Goal: Task Accomplishment & Management: Manage account settings

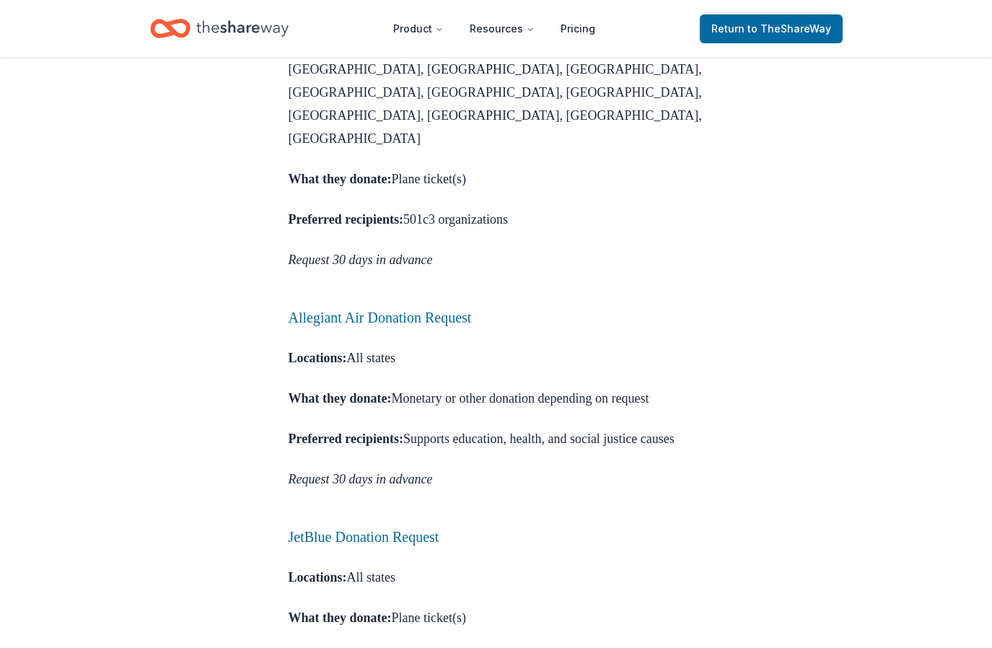
scroll to position [2544, 0]
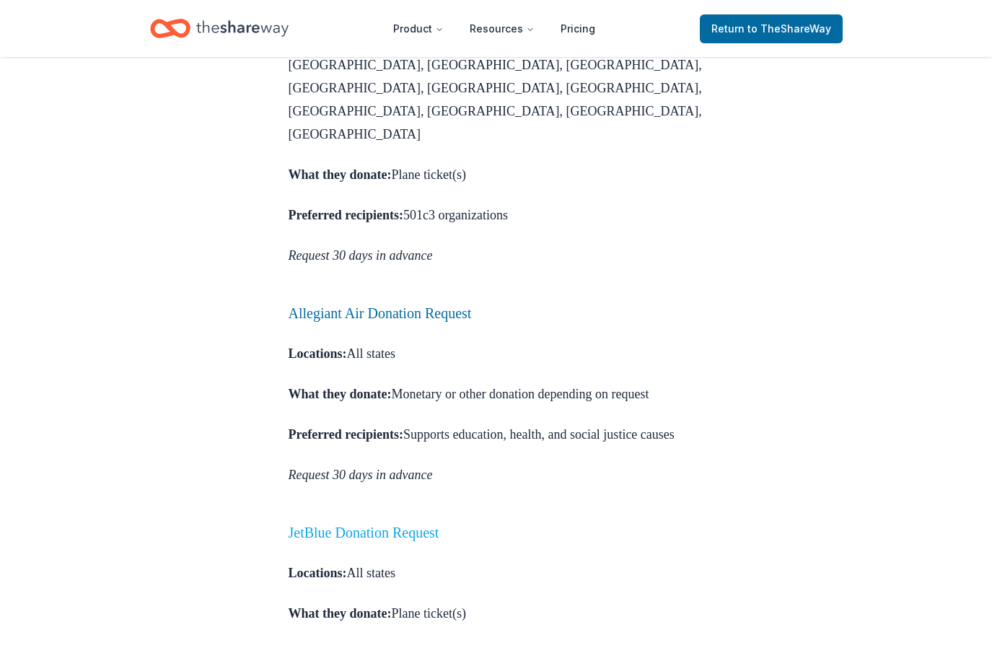
click at [436, 524] on link "JetBlue Donation Request" at bounding box center [364, 532] width 151 height 16
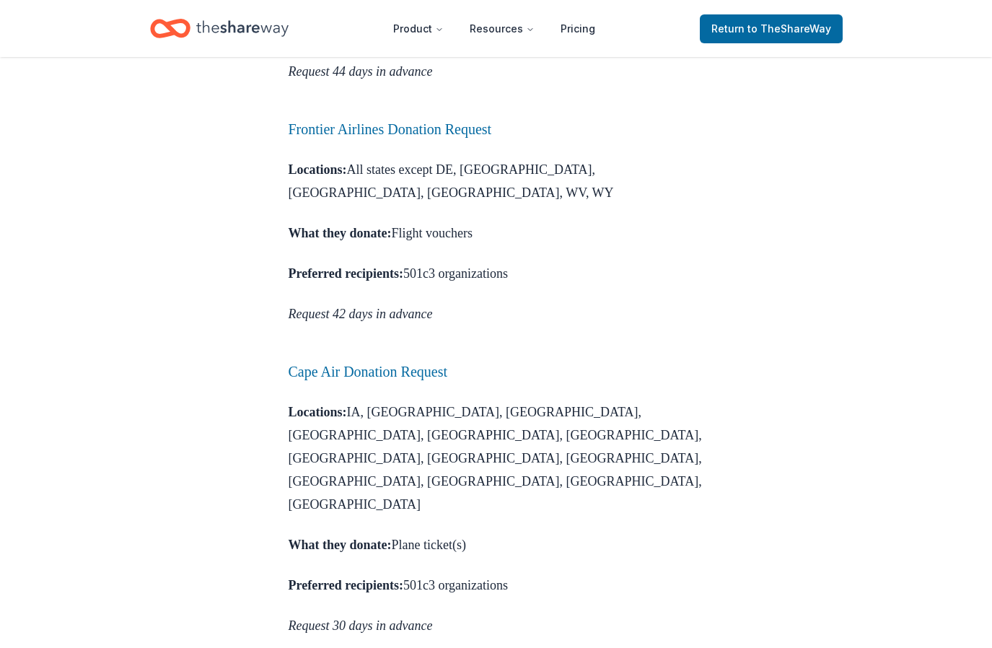
scroll to position [2158, 0]
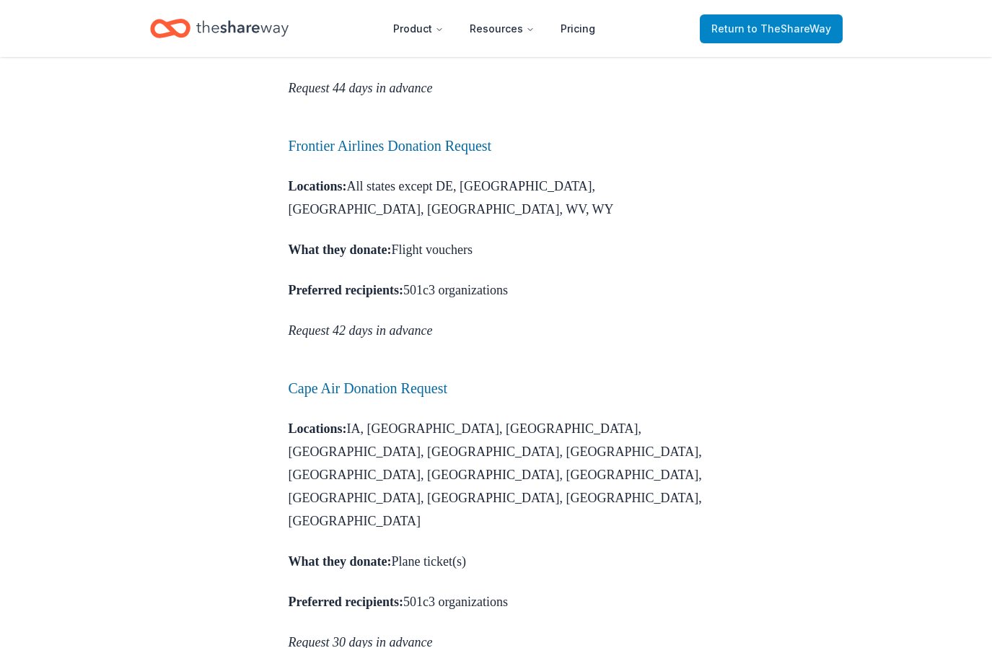
click at [830, 31] on span "to TheShareWay" at bounding box center [789, 28] width 84 height 12
click at [758, 27] on span "to TheShareWay" at bounding box center [789, 28] width 84 height 12
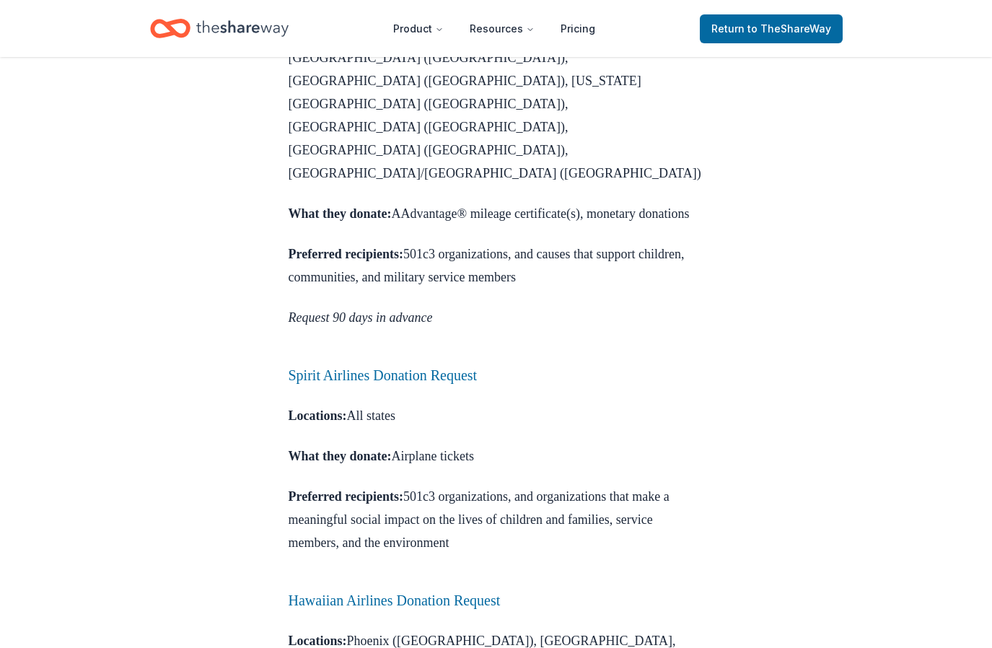
scroll to position [923, 0]
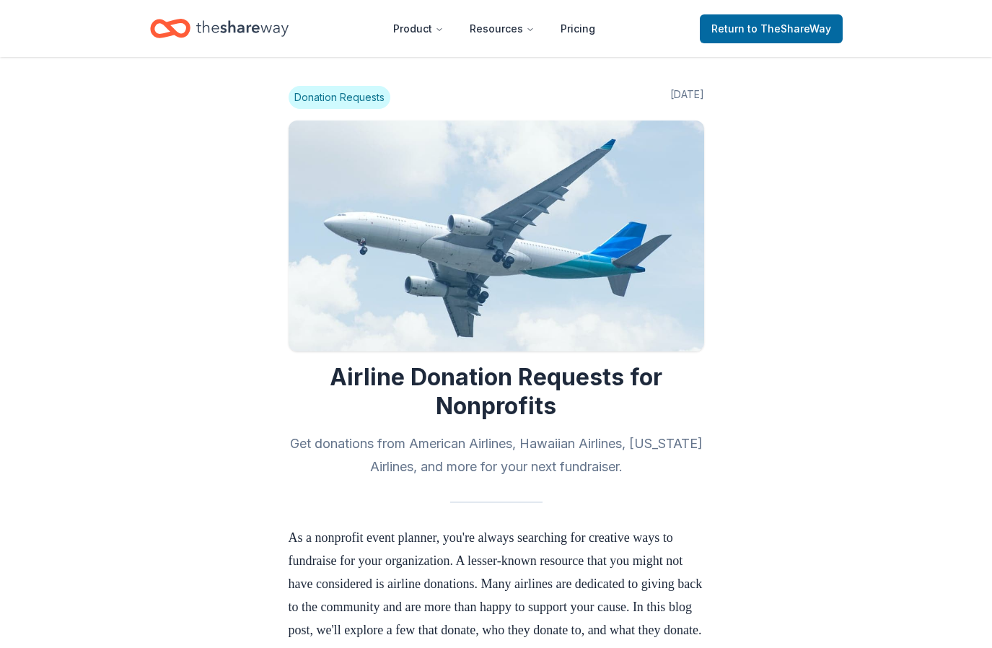
click at [321, 103] on span "Donation Requests" at bounding box center [340, 97] width 102 height 23
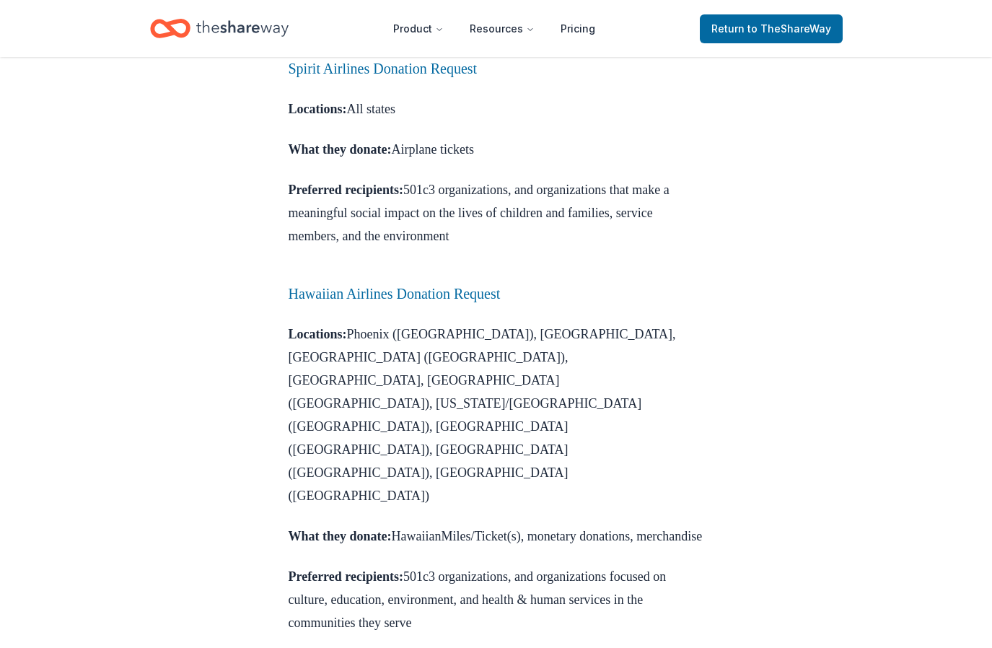
scroll to position [1336, 0]
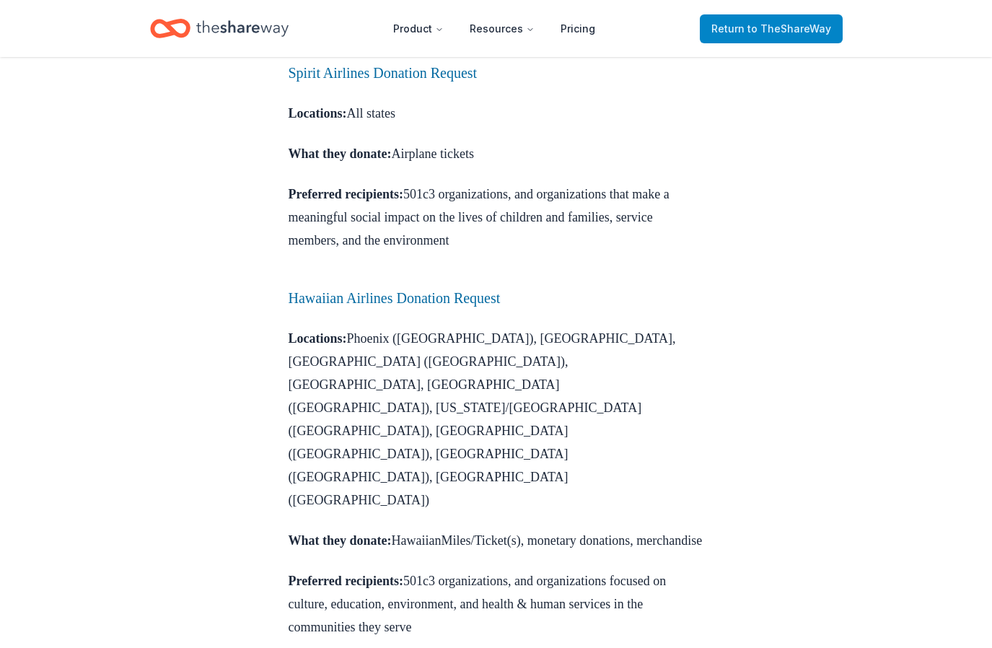
click at [780, 32] on span "to TheShareWay" at bounding box center [789, 28] width 84 height 12
click at [764, 27] on span "to TheShareWay" at bounding box center [789, 28] width 84 height 12
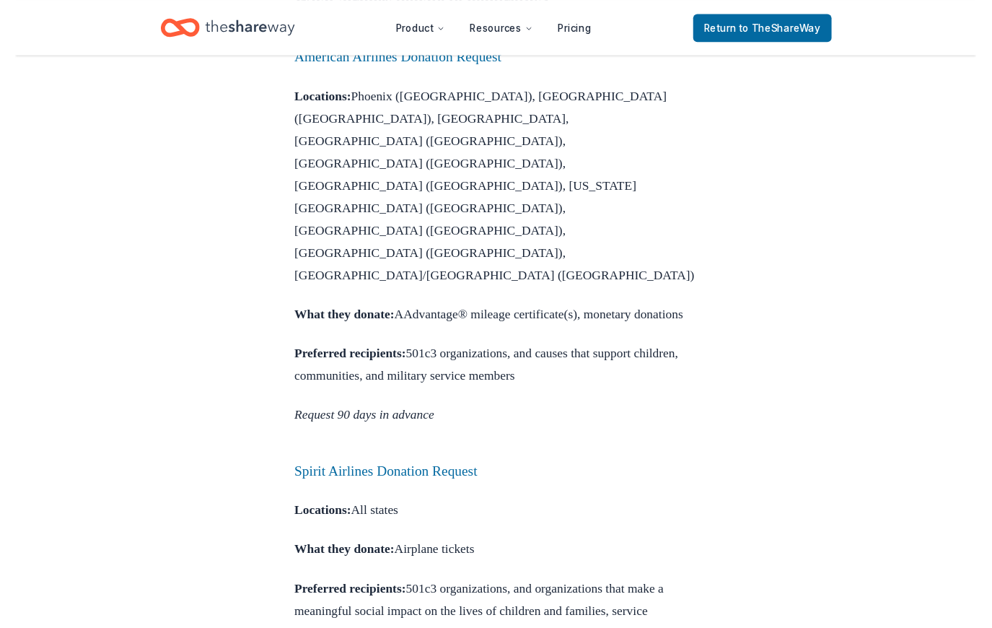
scroll to position [809, 0]
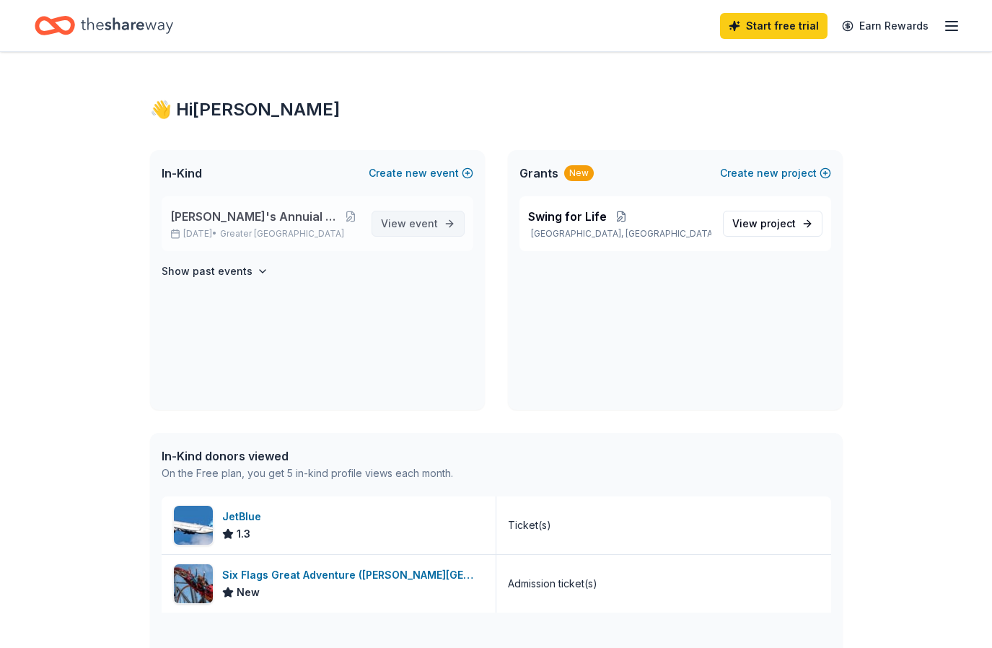
click at [429, 227] on span "event" at bounding box center [423, 223] width 29 height 12
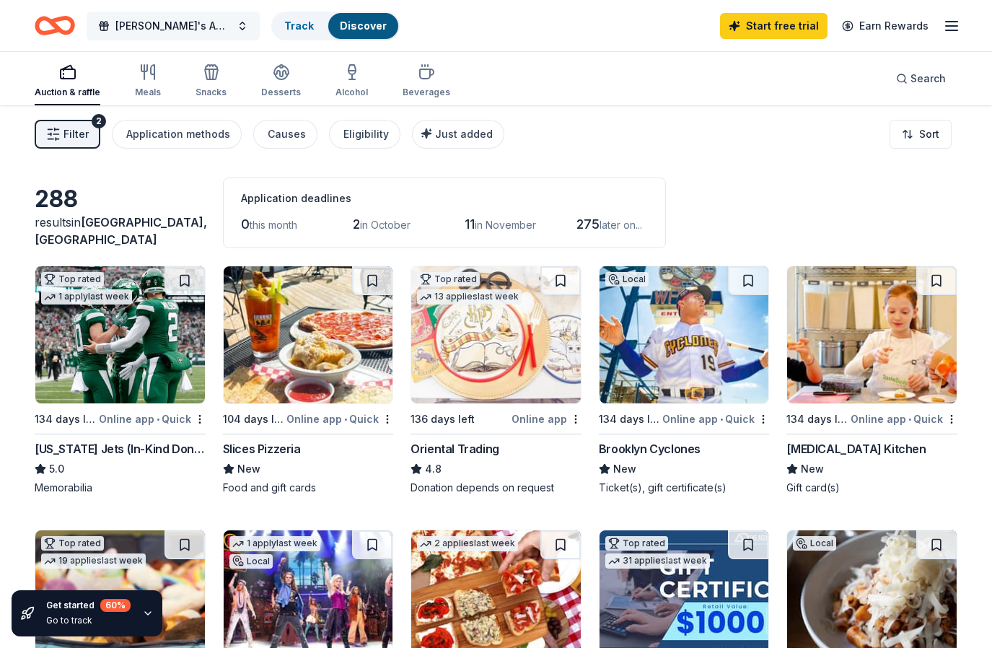
click at [171, 24] on span "[PERSON_NAME]'s Annuial Auction: Star Gazer" at bounding box center [172, 25] width 115 height 17
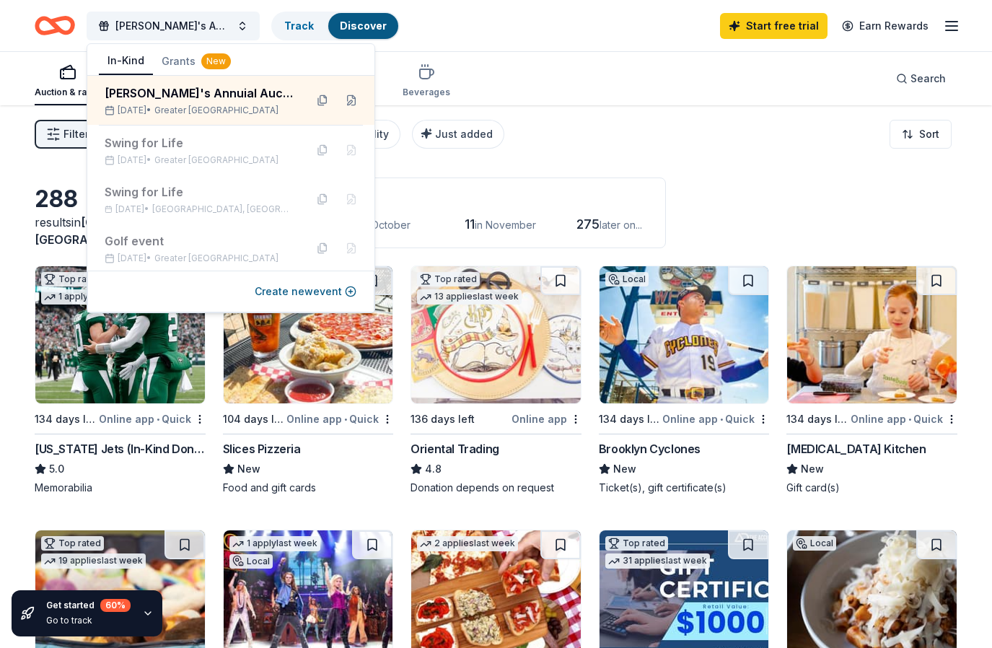
click at [616, 141] on div "Filter 2 Application methods Causes Eligibility Just added Sort" at bounding box center [496, 134] width 992 height 58
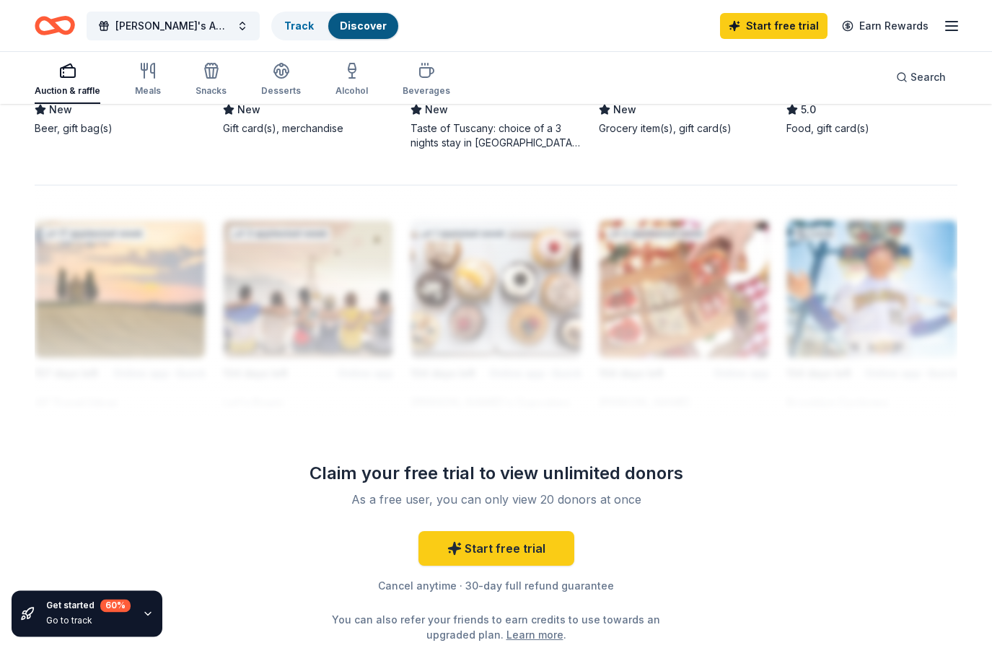
scroll to position [1189, 0]
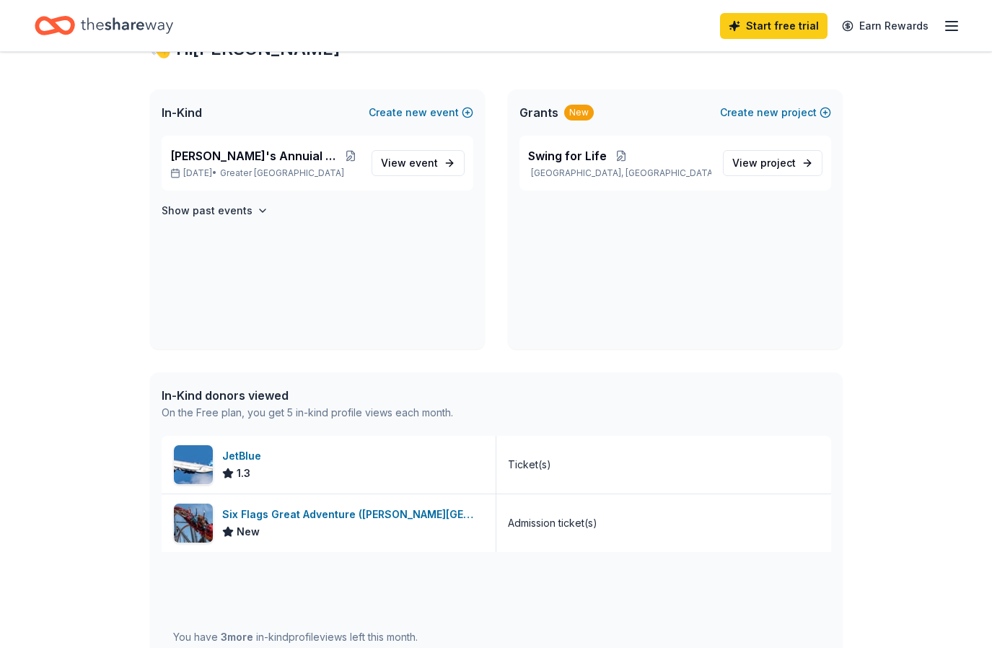
scroll to position [52, 0]
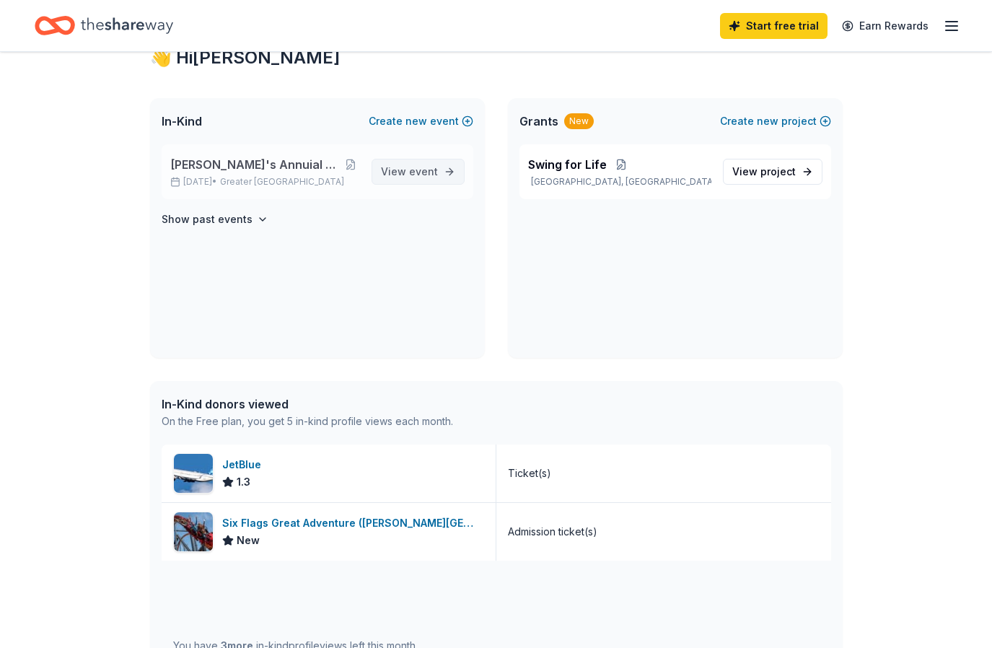
click at [408, 165] on span "View event" at bounding box center [409, 171] width 57 height 17
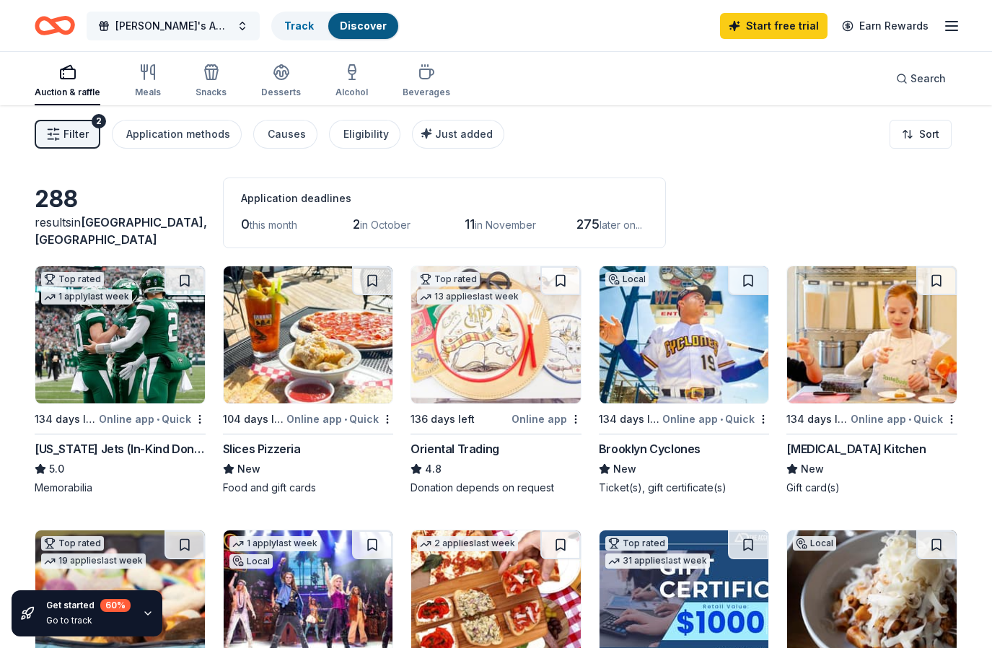
click at [198, 25] on span "[PERSON_NAME]'s Annuial Auction: Star Gazer" at bounding box center [172, 25] width 115 height 17
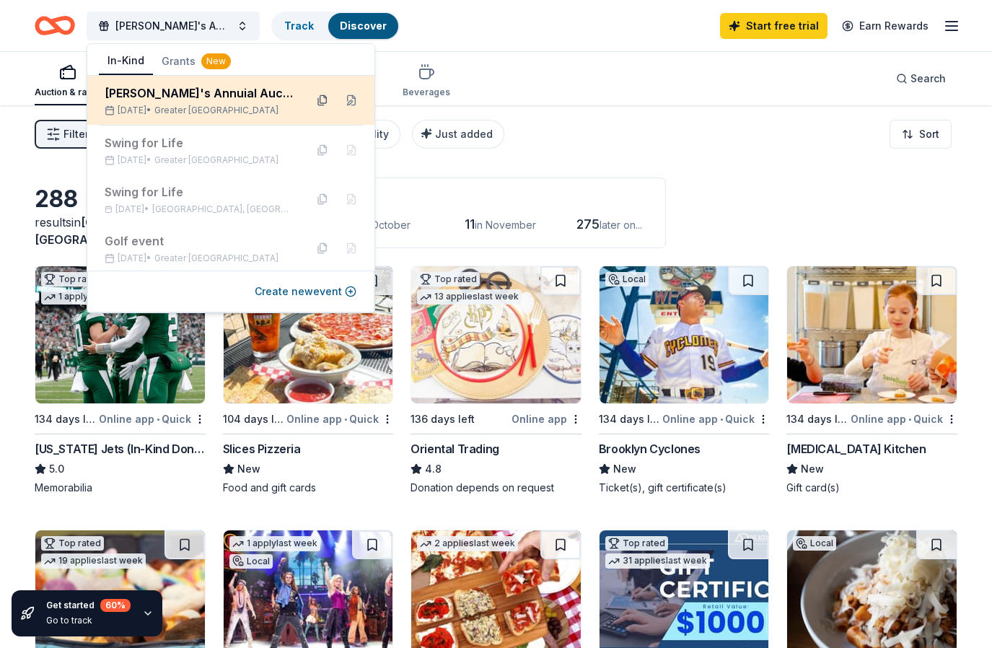
click at [311, 100] on button at bounding box center [322, 100] width 23 height 23
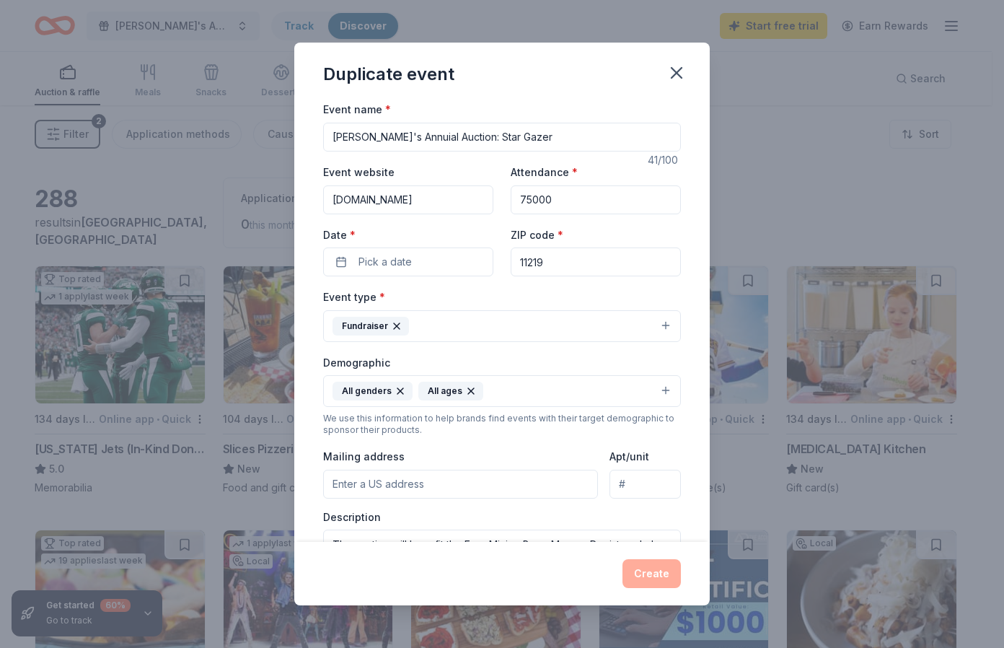
click at [429, 141] on input "[PERSON_NAME]'s Annuial Auction: Star Gazer" at bounding box center [502, 137] width 358 height 29
type input "Ezer Mizion's Annual Auction: Star Gazer"
click at [658, 577] on div "Create" at bounding box center [502, 573] width 358 height 29
click at [676, 75] on icon "button" at bounding box center [677, 73] width 20 height 20
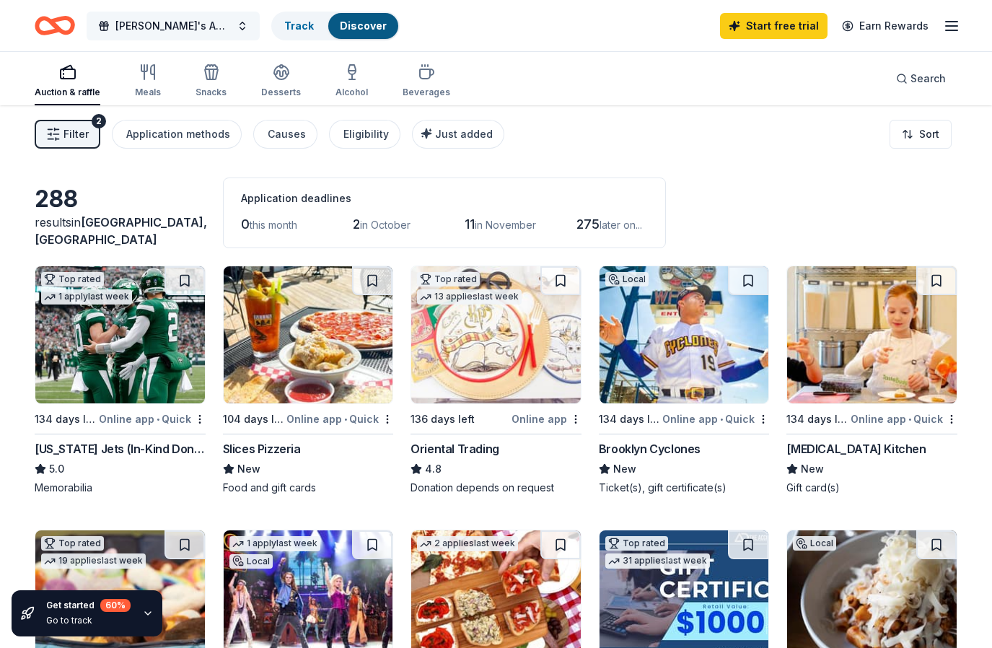
click at [239, 24] on button "[PERSON_NAME]'s Annuial Auction: Star Gazer" at bounding box center [173, 26] width 173 height 29
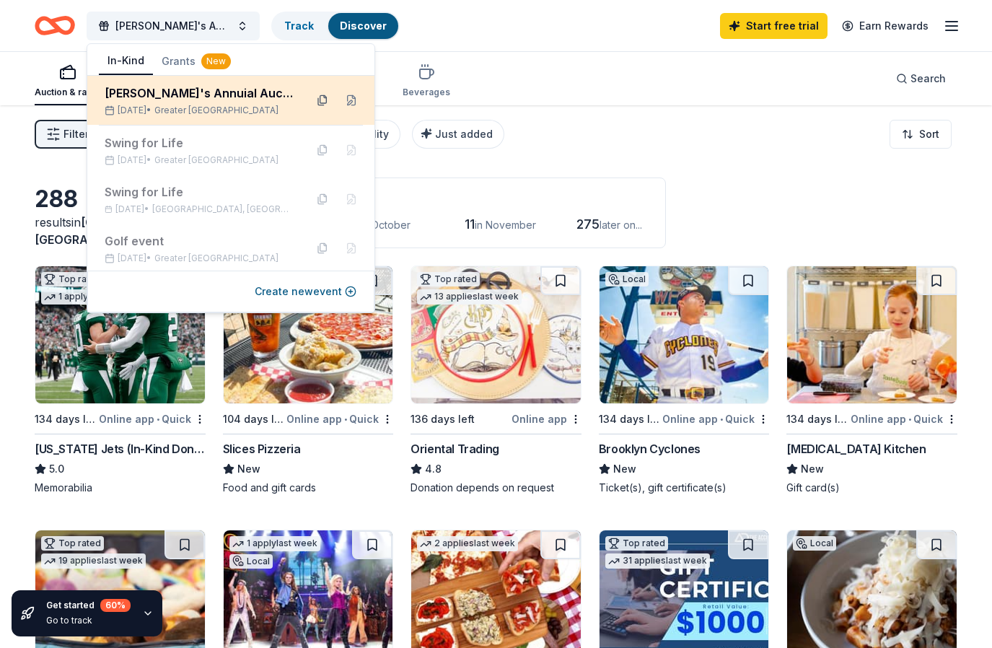
click at [314, 102] on button at bounding box center [322, 100] width 23 height 23
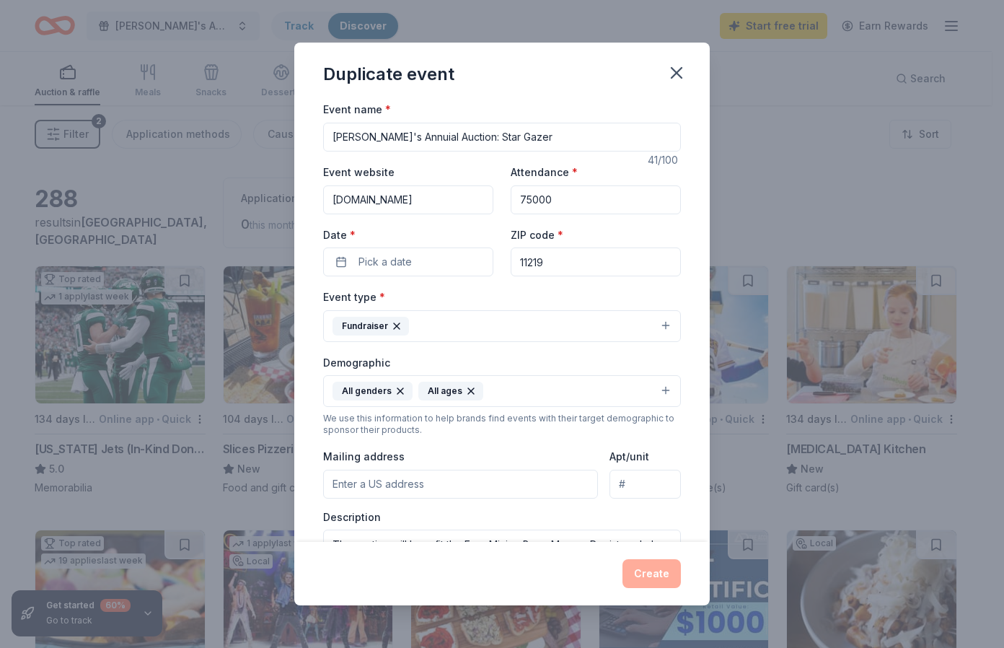
click at [427, 138] on input "[PERSON_NAME]'s Annuial Auction: Star Gazer" at bounding box center [502, 137] width 358 height 29
type input "Ezer Mizion's Annual Auction: Star Gazer"
click at [638, 573] on div "Create" at bounding box center [502, 573] width 358 height 29
click at [683, 72] on icon "button" at bounding box center [677, 73] width 20 height 20
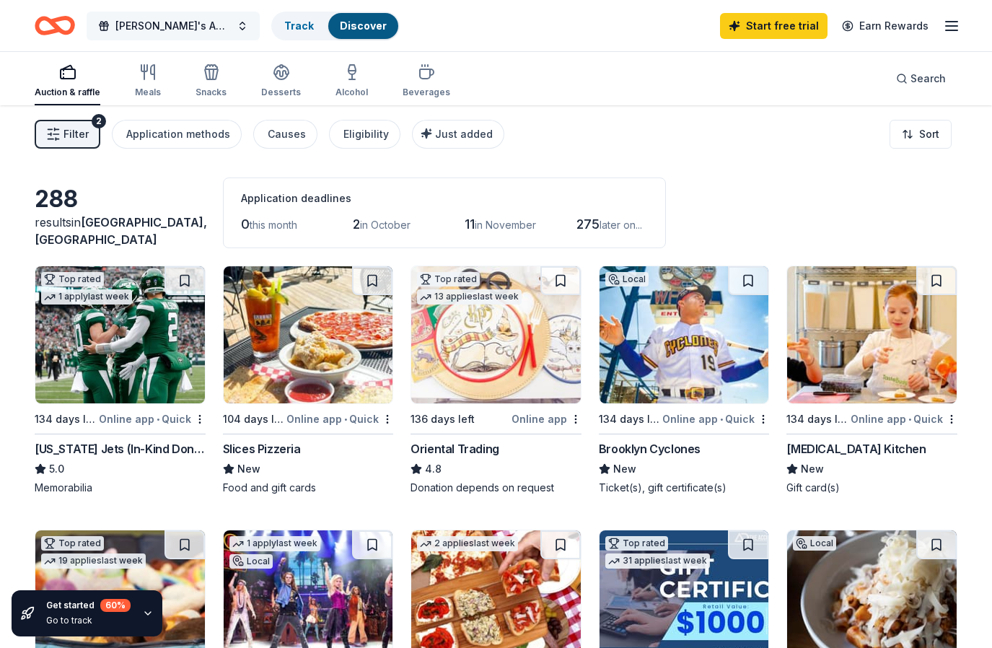
click at [221, 25] on span "[PERSON_NAME]'s Annuial Auction: Star Gazer" at bounding box center [172, 25] width 115 height 17
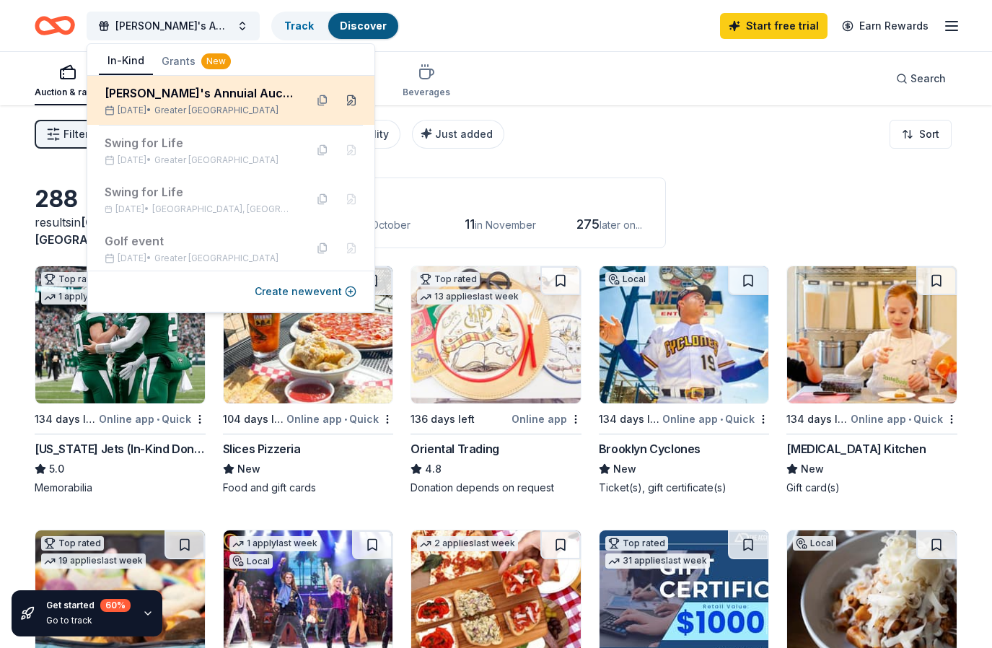
click at [340, 103] on button at bounding box center [351, 100] width 23 height 23
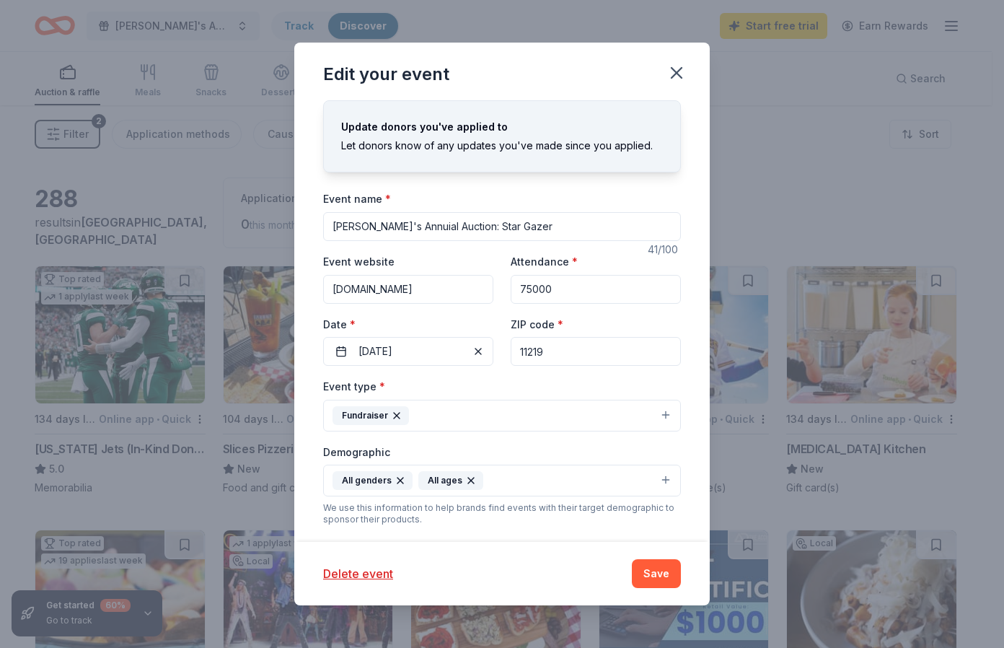
click at [429, 225] on input "[PERSON_NAME]'s Annuial Auction: Star Gazer" at bounding box center [502, 226] width 358 height 29
type input "Ezer Mizion's Annual Auction: Star Gazer"
click at [651, 568] on button "Save" at bounding box center [656, 573] width 49 height 29
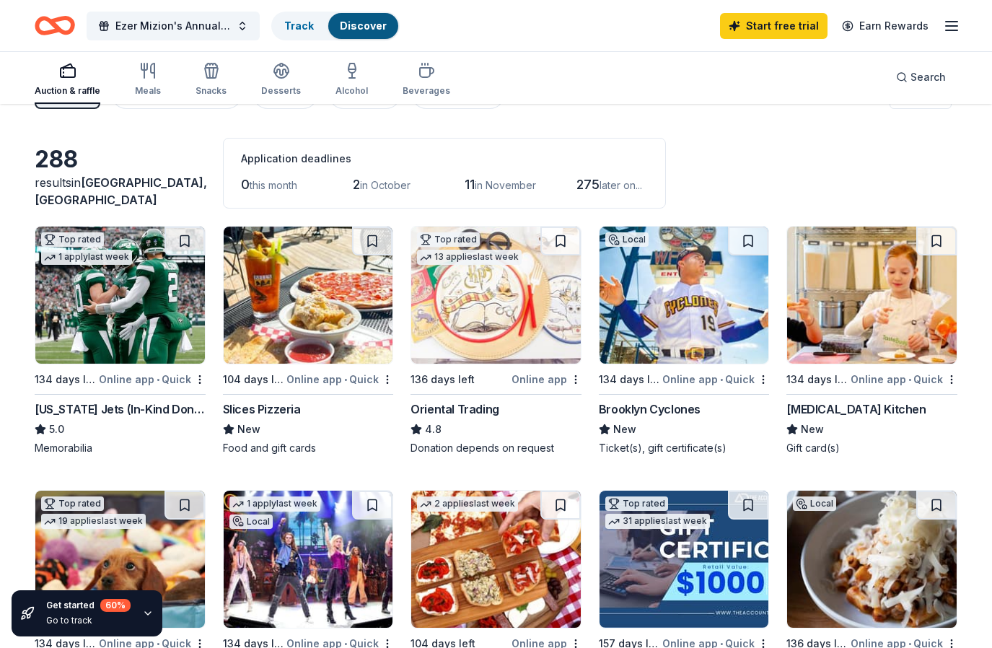
scroll to position [35, 0]
